Goal: Transaction & Acquisition: Subscribe to service/newsletter

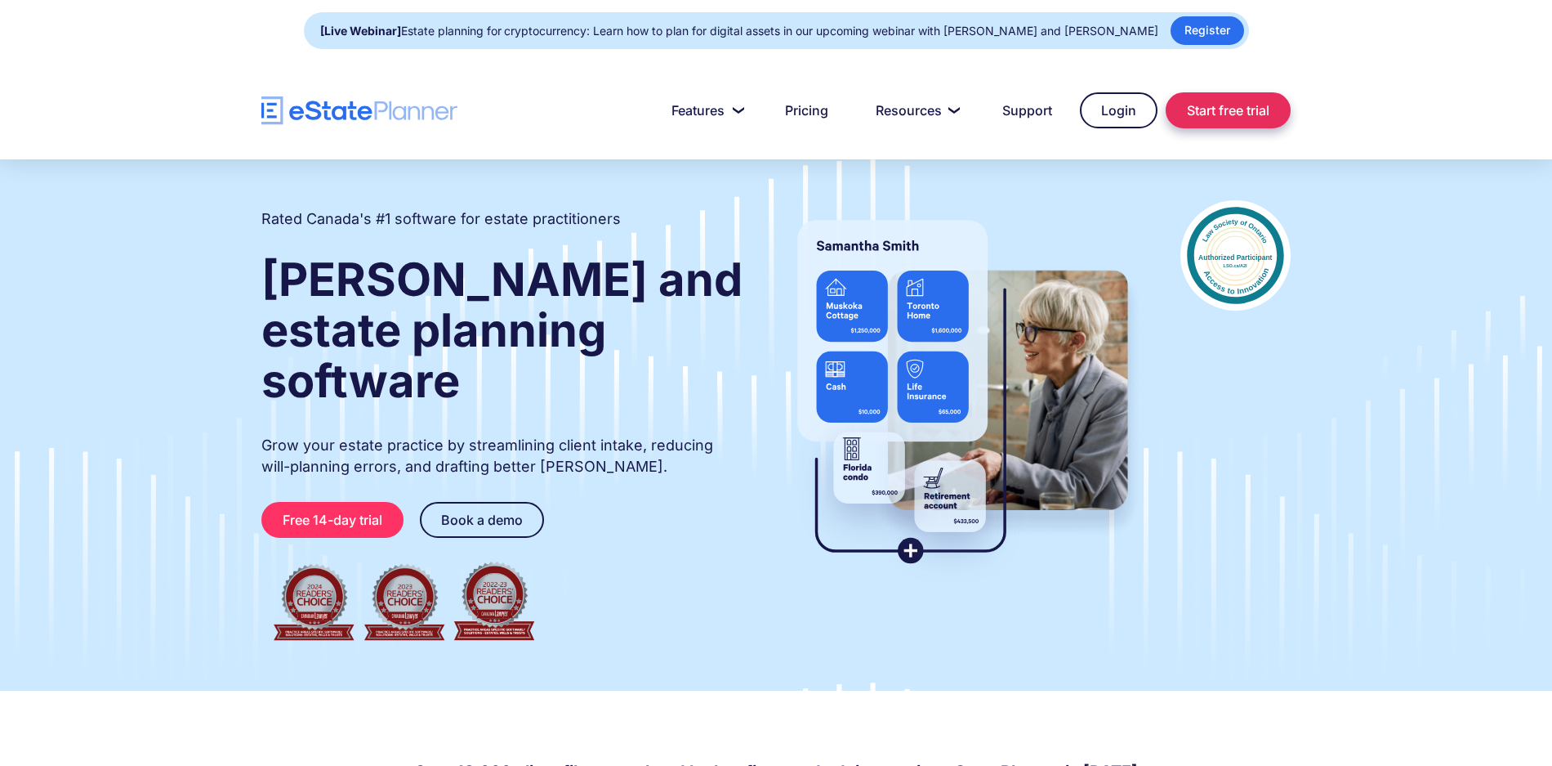
click at [1227, 103] on link "Start free trial" at bounding box center [1228, 110] width 125 height 36
